Goal: Transaction & Acquisition: Obtain resource

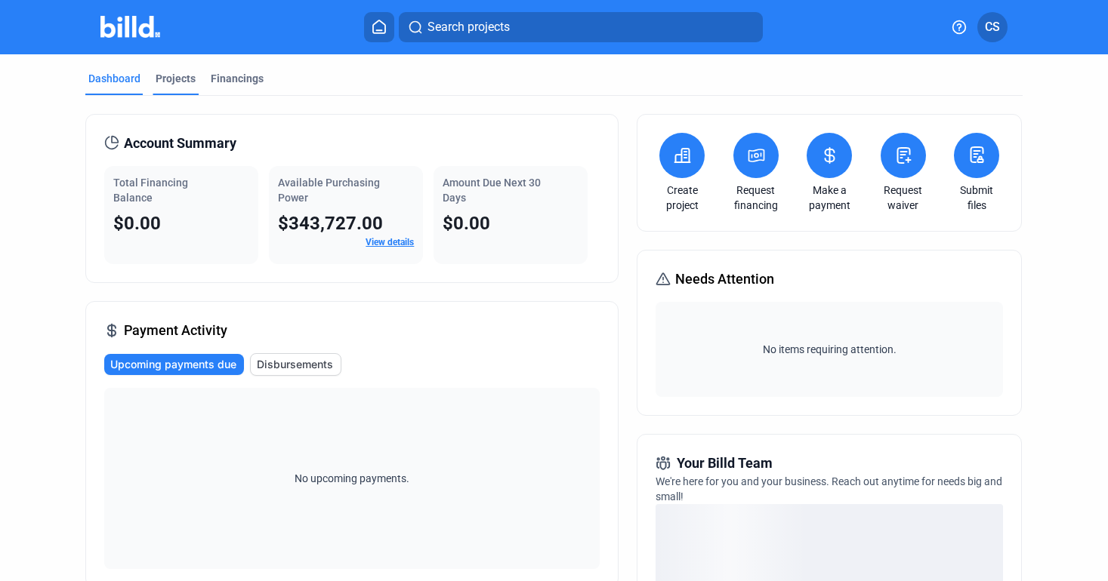
click at [186, 75] on div "Projects" at bounding box center [176, 78] width 40 height 15
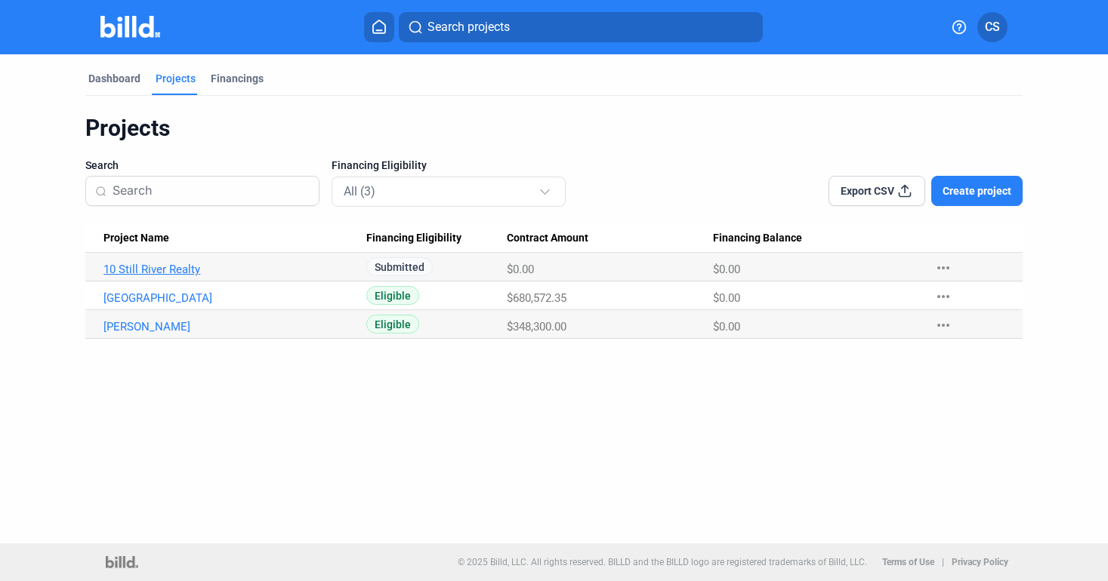
click at [208, 266] on link "10 Still River Realty" at bounding box center [227, 270] width 248 height 14
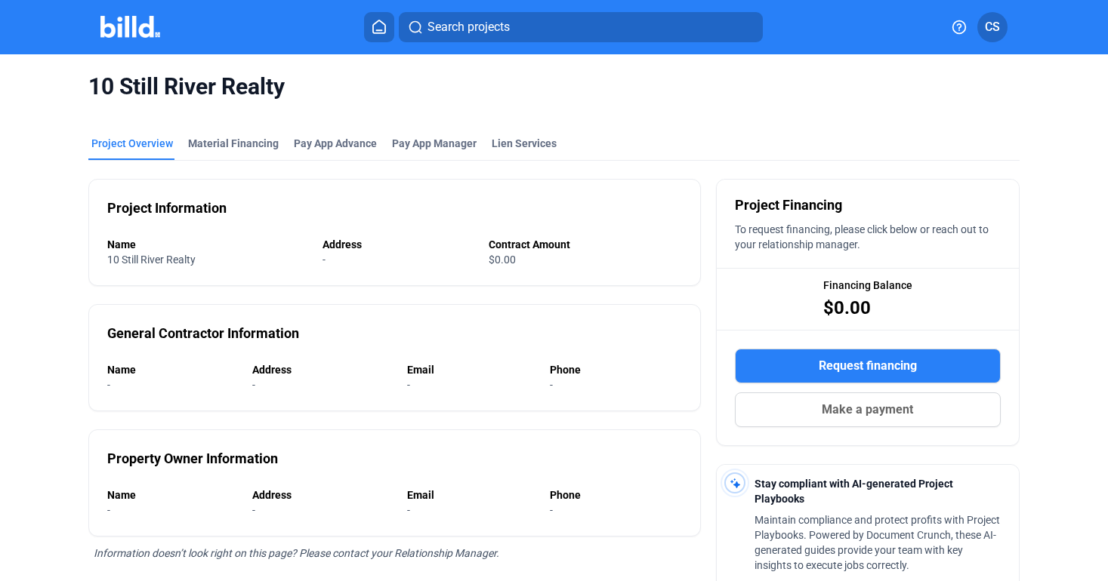
click at [835, 356] on button "Request financing" at bounding box center [868, 366] width 266 height 35
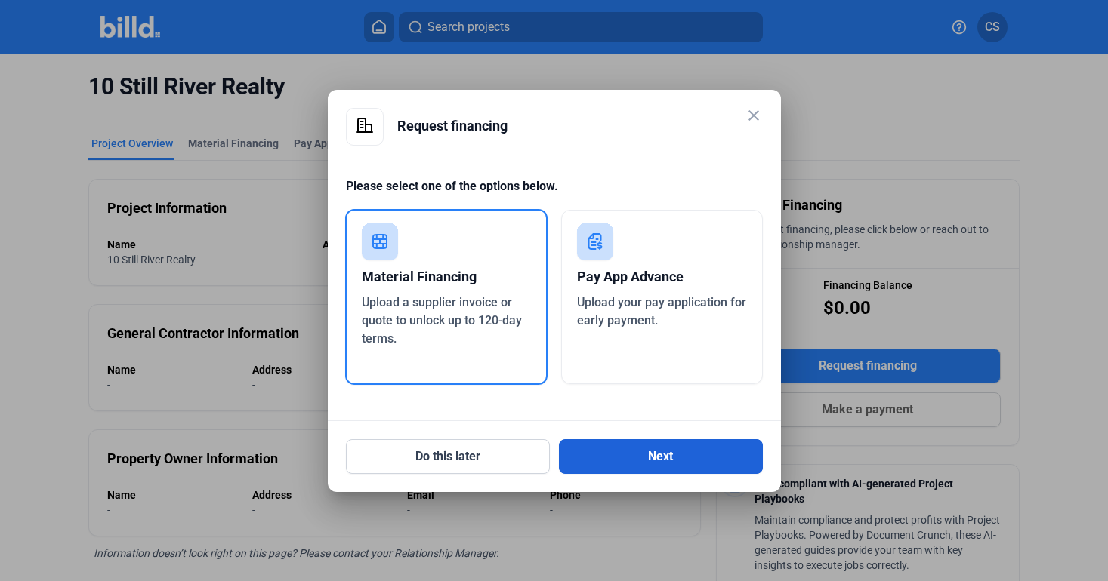
click at [625, 452] on button "Next" at bounding box center [661, 456] width 204 height 35
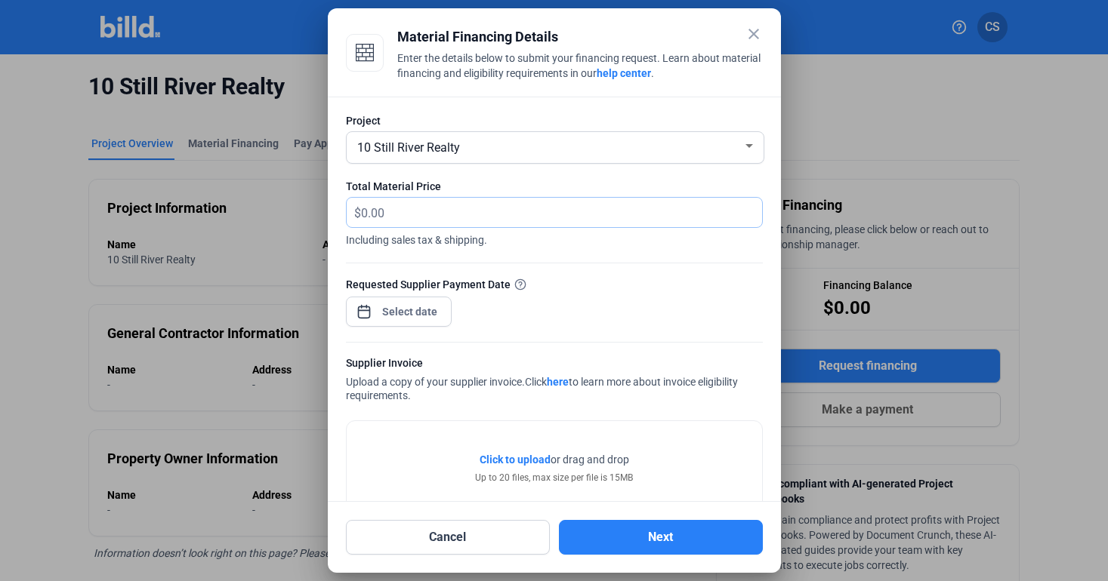
click at [448, 211] on input "text" at bounding box center [553, 212] width 384 height 29
